Goal: Obtain resource: Download file/media

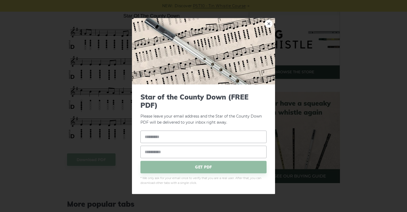
scroll to position [163, 0]
click at [271, 25] on link "×" at bounding box center [269, 24] width 8 height 8
click at [271, 24] on link "×" at bounding box center [269, 24] width 8 height 8
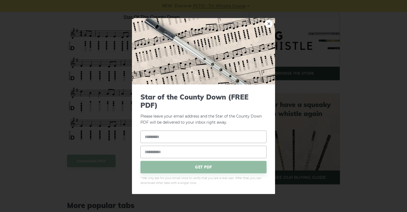
click at [118, 59] on div "× Star of the County Down (FREE PDF) Please leave your email address and the St…" at bounding box center [203, 106] width 407 height 212
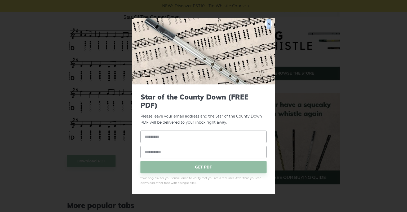
click at [118, 59] on div "× Star of the County Down (FREE PDF) Please leave your email address and the St…" at bounding box center [203, 106] width 407 height 212
click at [270, 23] on link "×" at bounding box center [269, 24] width 8 height 8
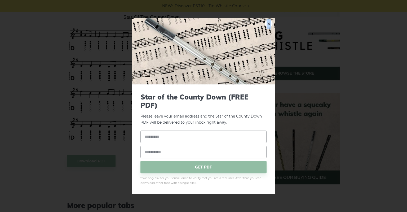
click at [228, 60] on img at bounding box center [203, 51] width 143 height 66
click at [271, 25] on link "×" at bounding box center [269, 24] width 8 height 8
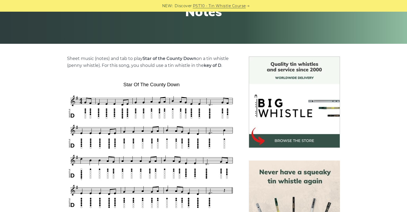
scroll to position [96, 0]
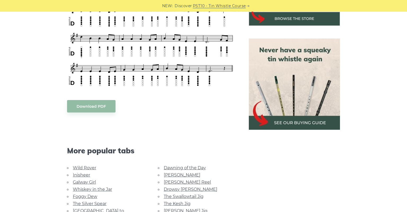
scroll to position [218, 0]
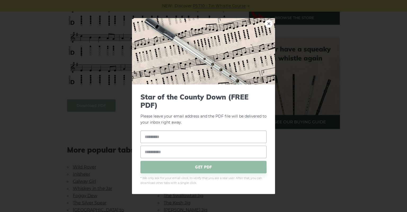
click at [99, 110] on body "NEW: Discover PST10 - Tin Whistle Course Lessons Fingering Charts Tabs & Notes …" at bounding box center [203, 189] width 407 height 815
click at [223, 168] on span "GET PDF" at bounding box center [204, 167] width 126 height 12
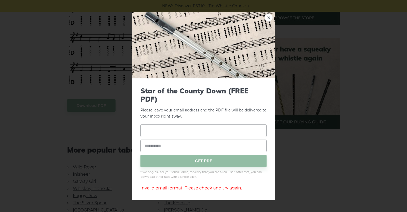
click at [216, 130] on input "text" at bounding box center [204, 131] width 126 height 12
type input "*****"
click at [192, 147] on input "email" at bounding box center [204, 146] width 126 height 12
type input "**********"
click at [205, 162] on span "GET PDF" at bounding box center [204, 161] width 126 height 12
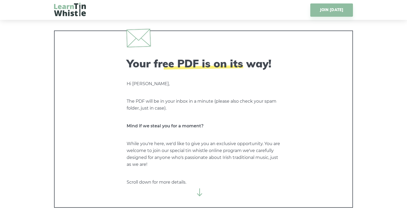
click at [199, 195] on icon at bounding box center [200, 192] width 8 height 8
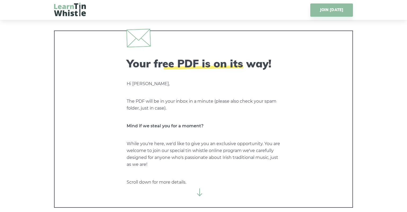
click at [199, 195] on icon at bounding box center [200, 192] width 8 height 8
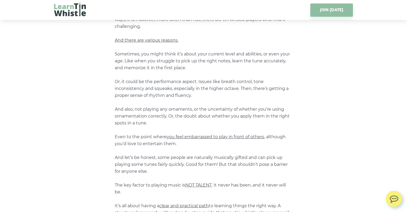
scroll to position [350, 0]
